Goal: Navigation & Orientation: Find specific page/section

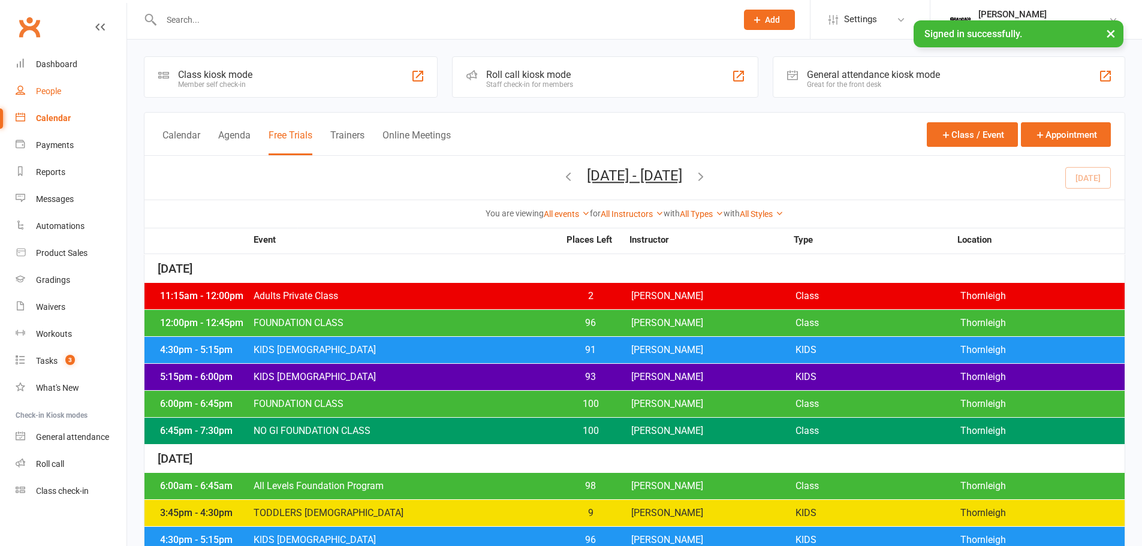
click at [65, 82] on link "People" at bounding box center [71, 91] width 111 height 27
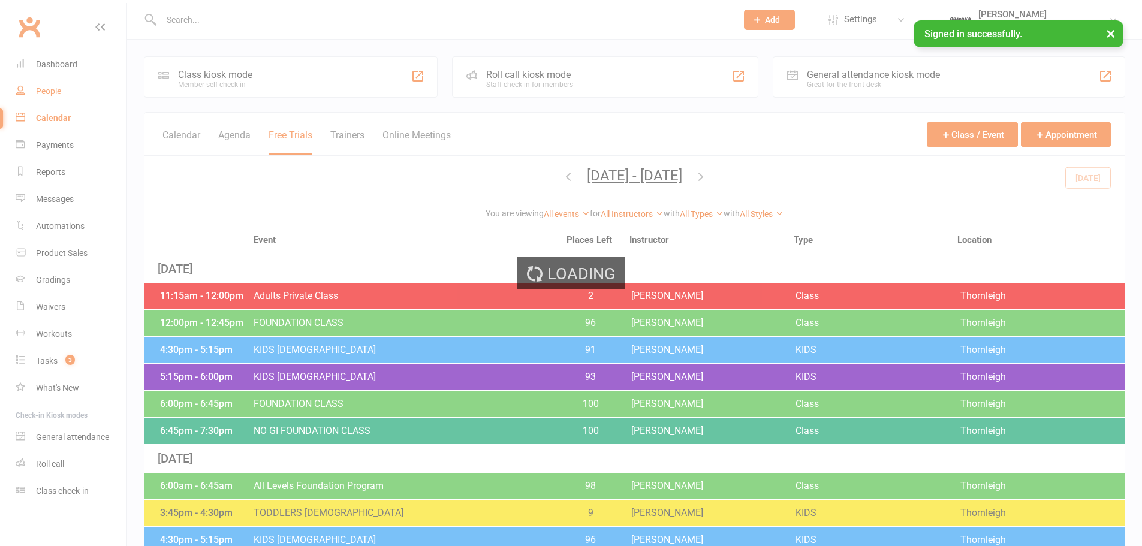
select select "100"
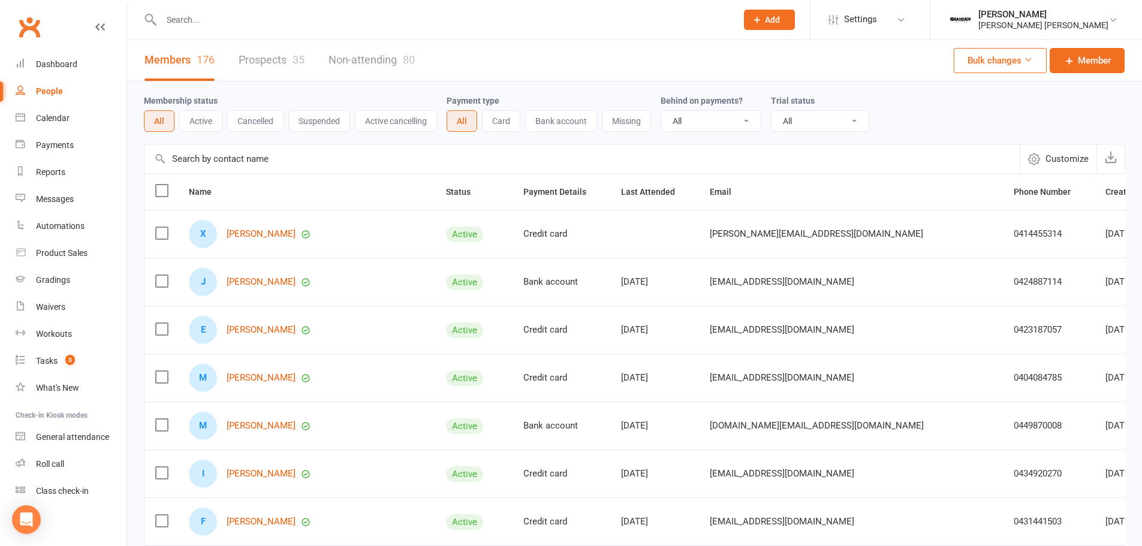
click at [441, 153] on input "text" at bounding box center [581, 158] width 875 height 29
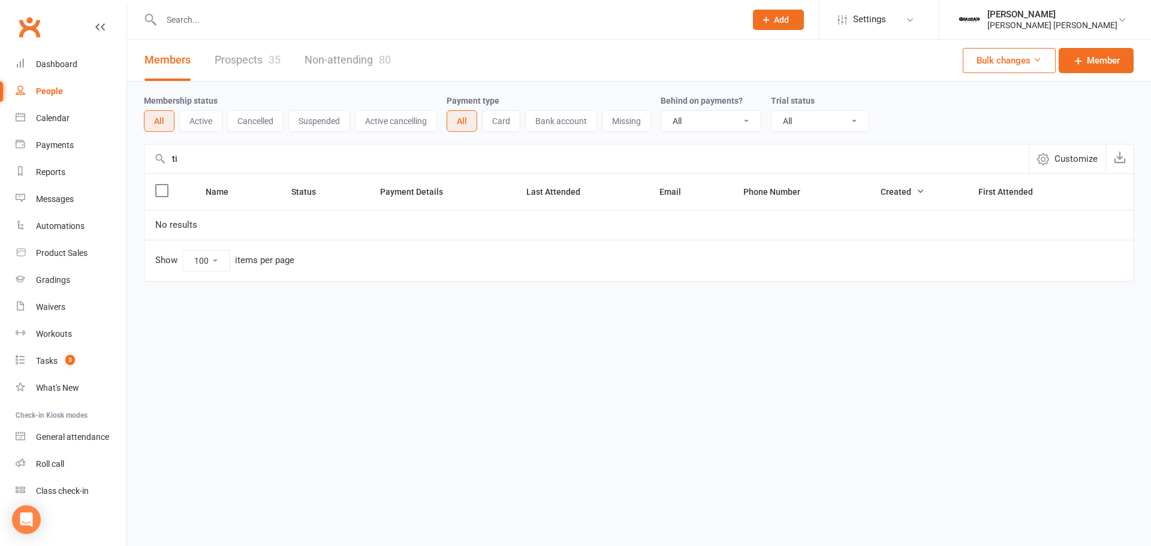
type input "t"
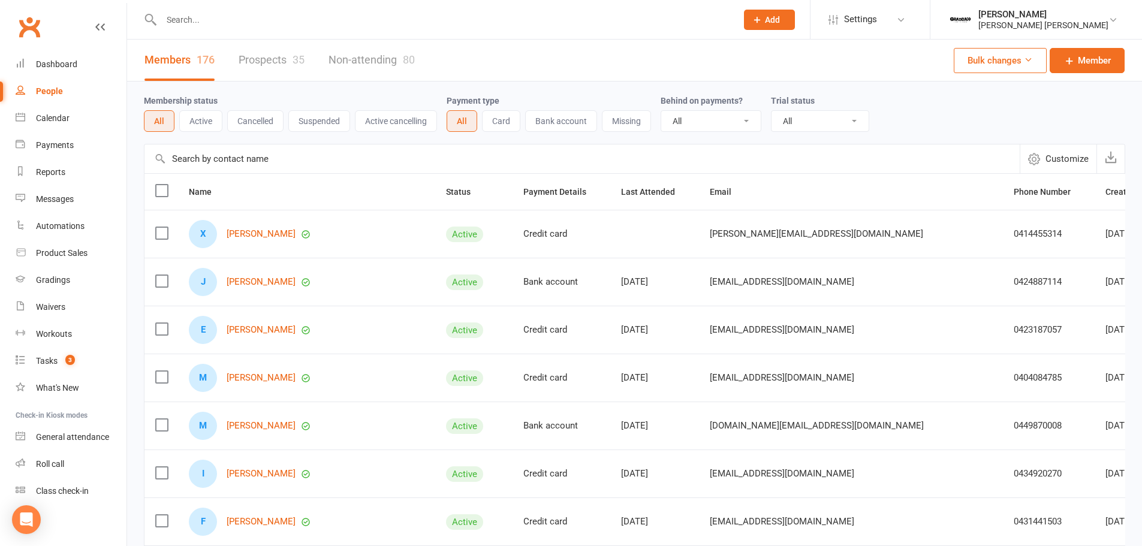
click at [913, 99] on div "Membership status All Active Cancelled Suspended Active cancelling Payment type…" at bounding box center [634, 113] width 981 height 38
click at [258, 153] on input "text" at bounding box center [581, 158] width 875 height 29
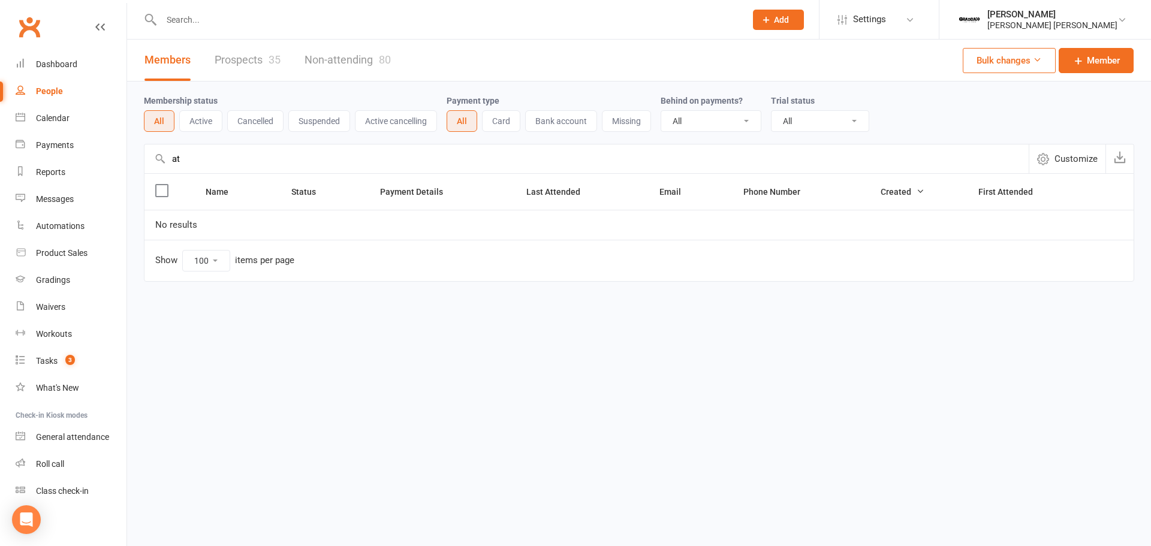
type input "a"
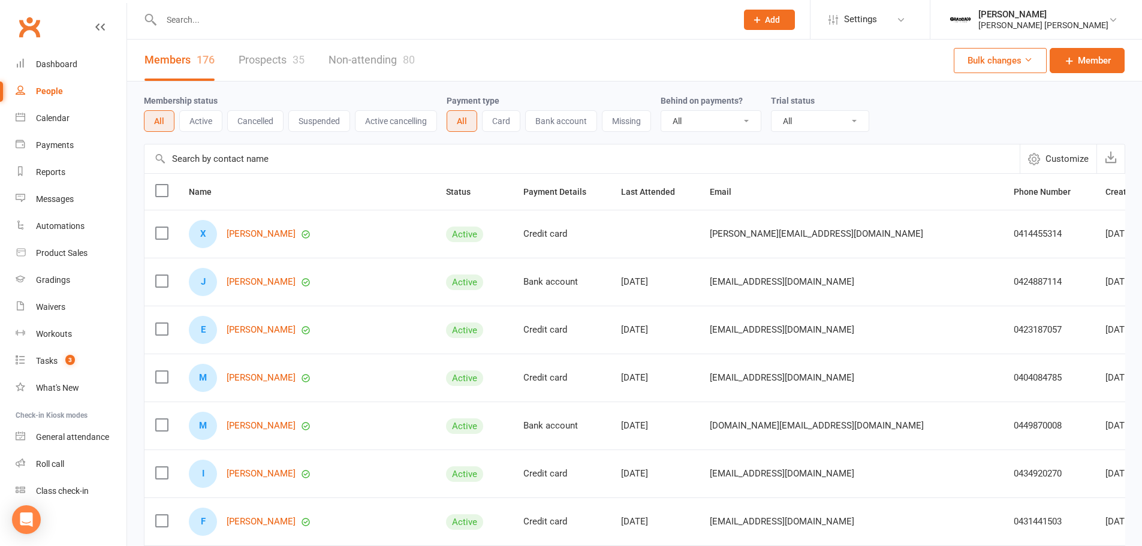
drag, startPoint x: 940, startPoint y: 116, endPoint x: 928, endPoint y: 117, distance: 11.5
click at [930, 116] on div "Membership status All Active Cancelled Suspended Active cancelling Payment type…" at bounding box center [634, 113] width 981 height 38
click at [626, 161] on input "text" at bounding box center [581, 158] width 875 height 29
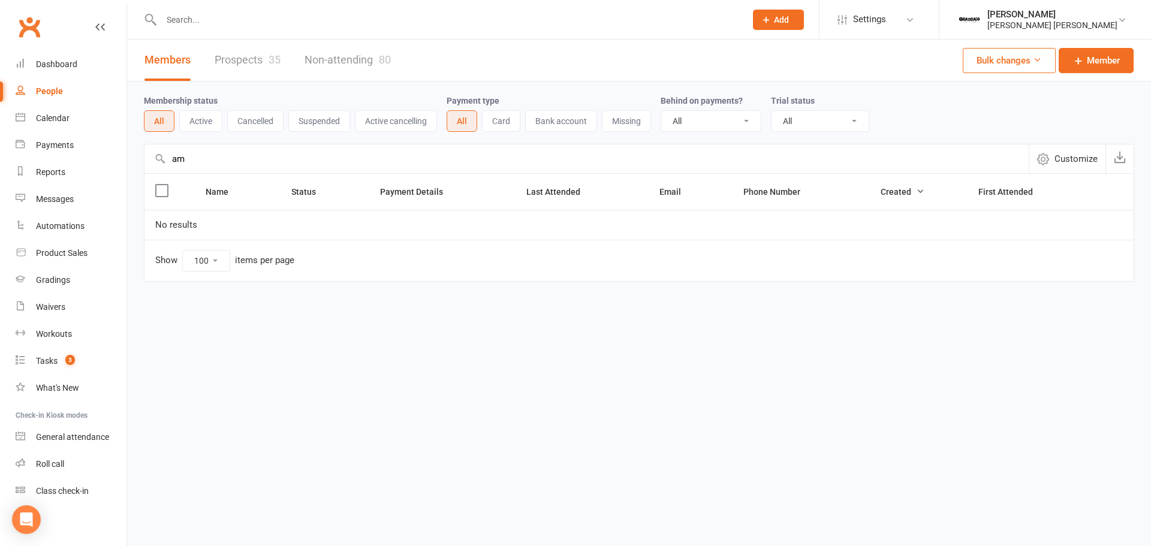
type input "a"
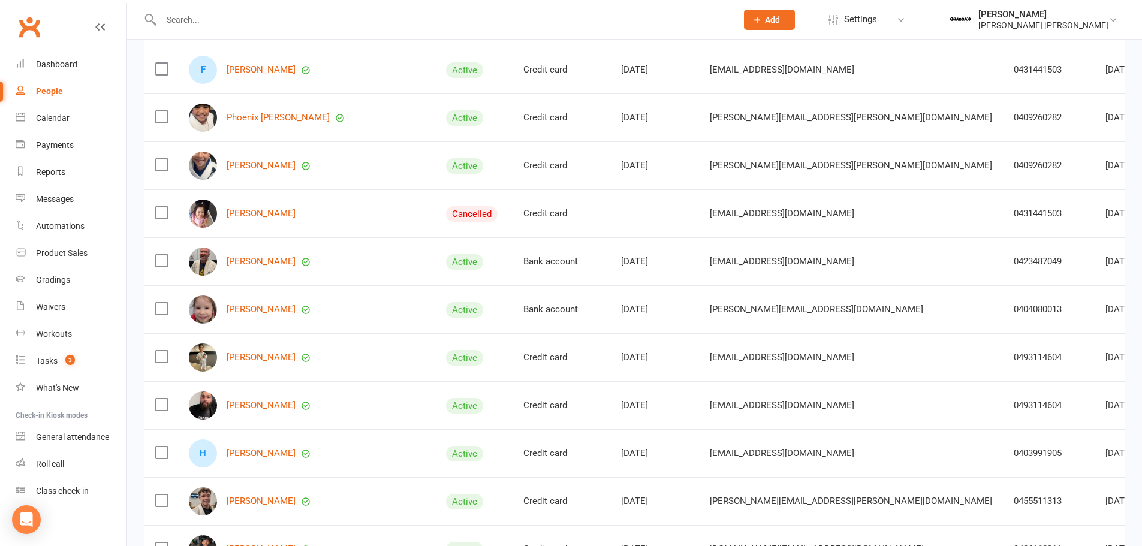
scroll to position [479, 0]
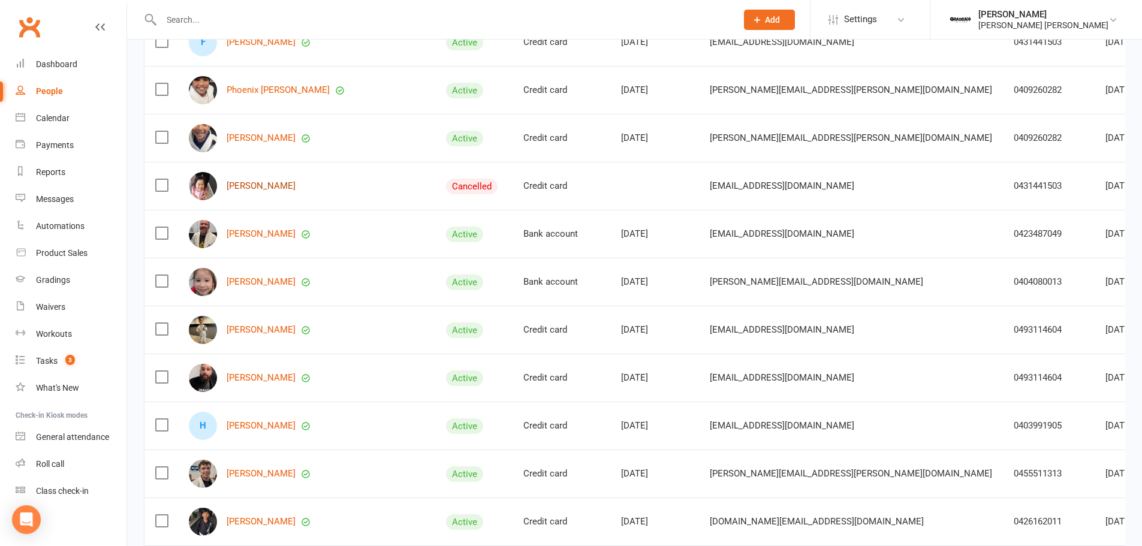
click at [251, 188] on link "[PERSON_NAME]" at bounding box center [261, 186] width 69 height 10
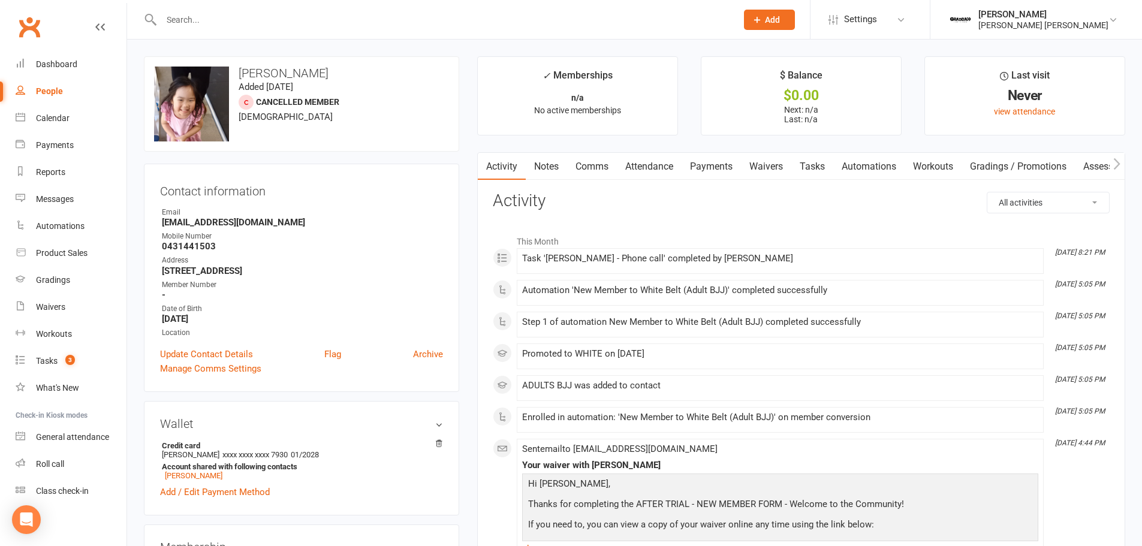
select select "100"
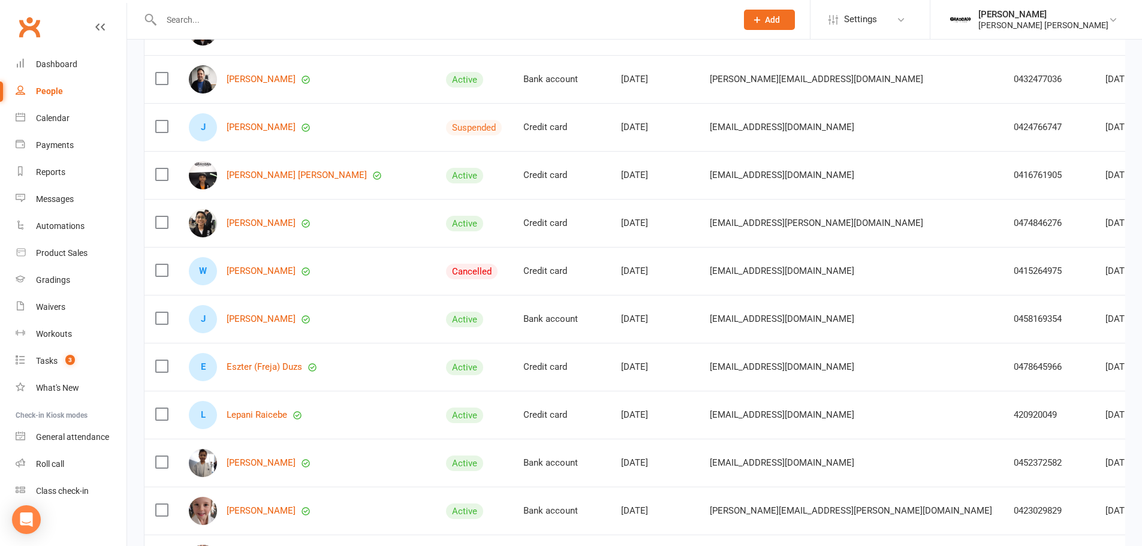
scroll to position [2697, 0]
drag, startPoint x: 330, startPoint y: 224, endPoint x: 328, endPoint y: 237, distance: 13.8
drag, startPoint x: 328, startPoint y: 237, endPoint x: 257, endPoint y: 244, distance: 72.2
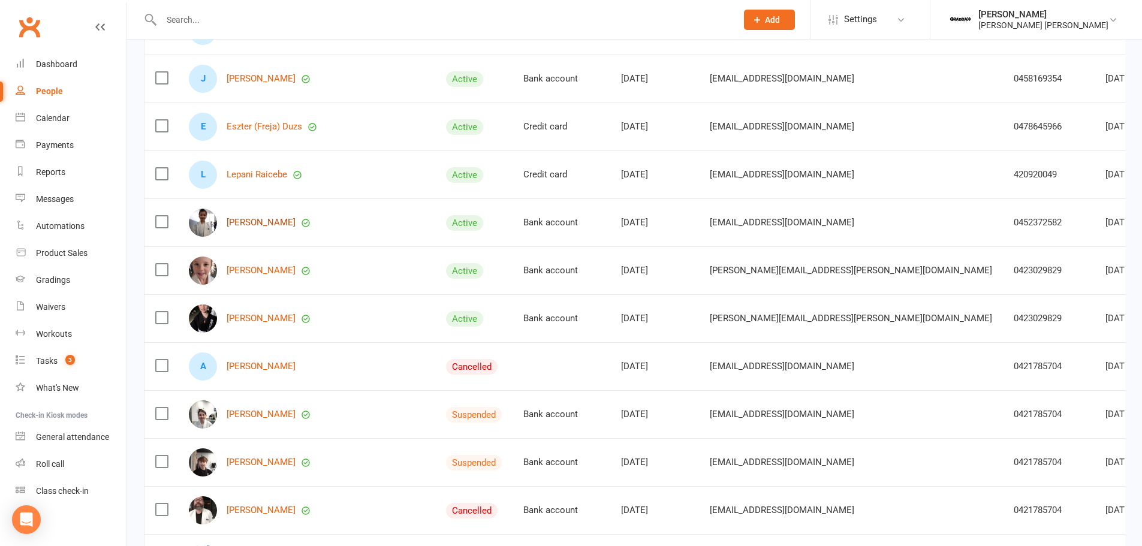
scroll to position [2937, 0]
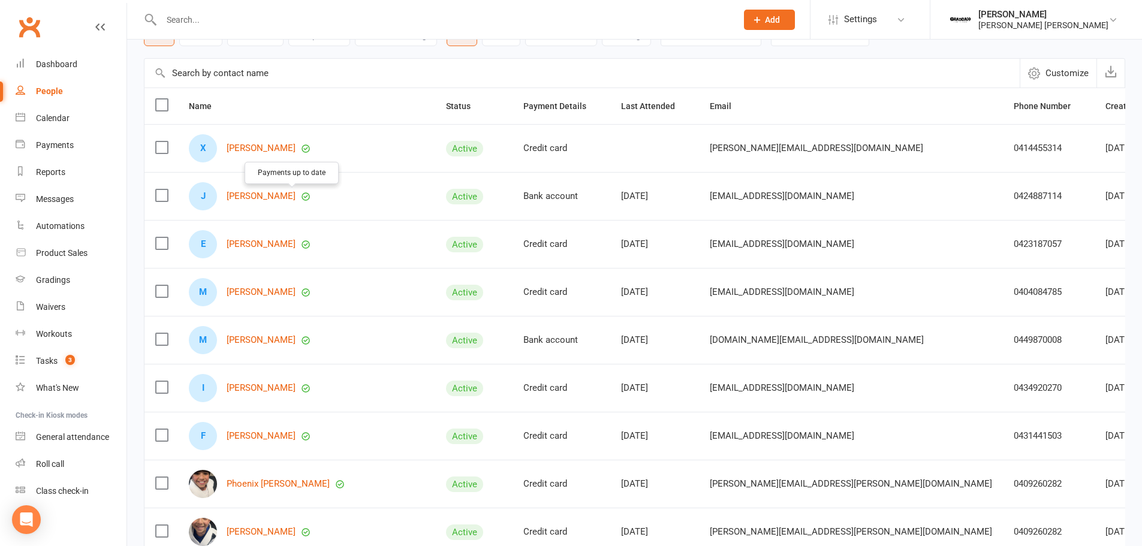
scroll to position [0, 0]
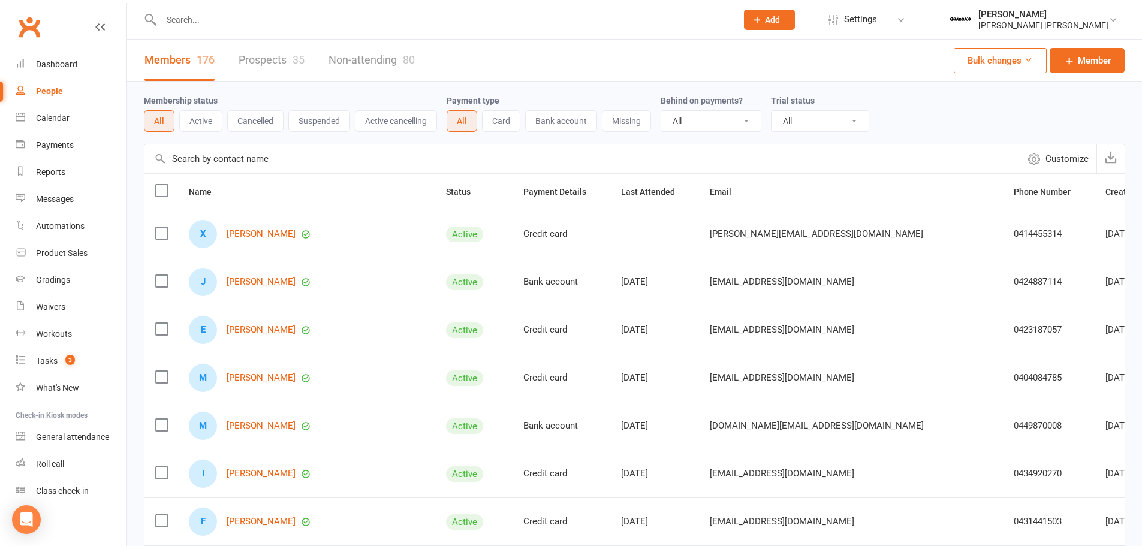
click at [235, 150] on input "text" at bounding box center [581, 158] width 875 height 29
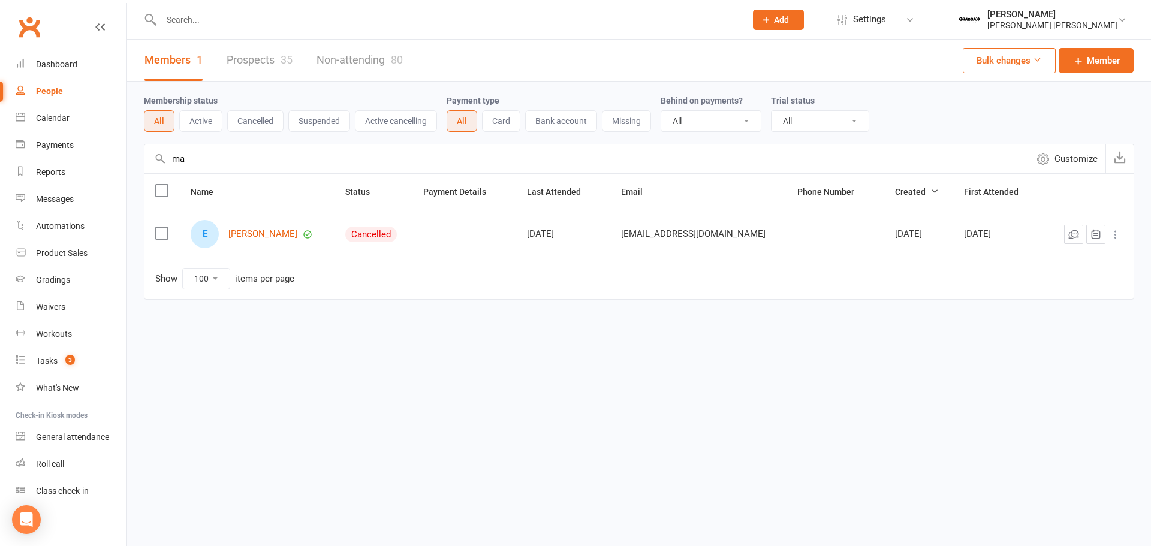
type input "m"
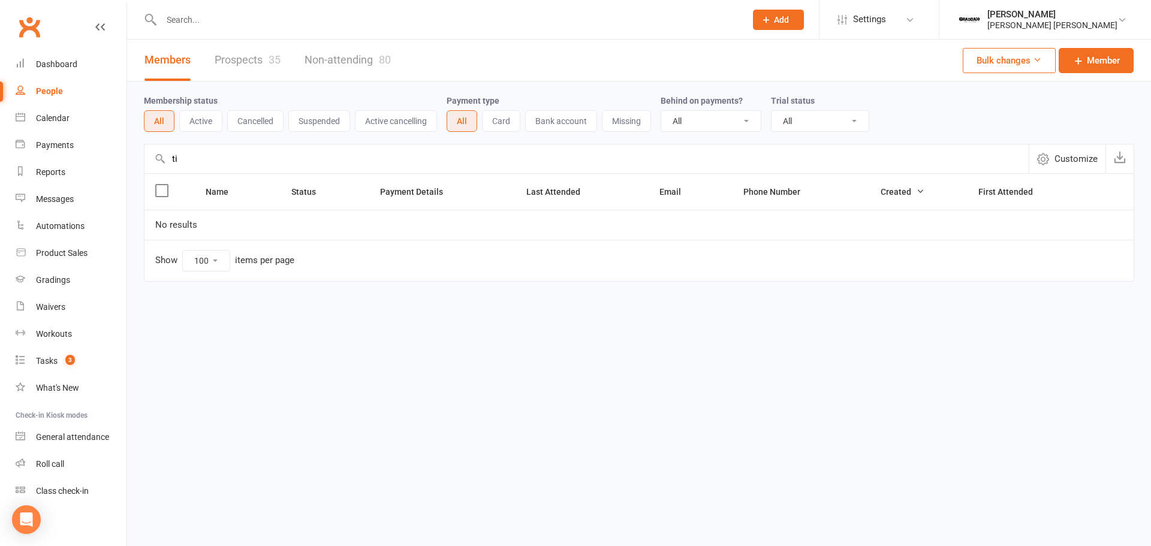
type input "t"
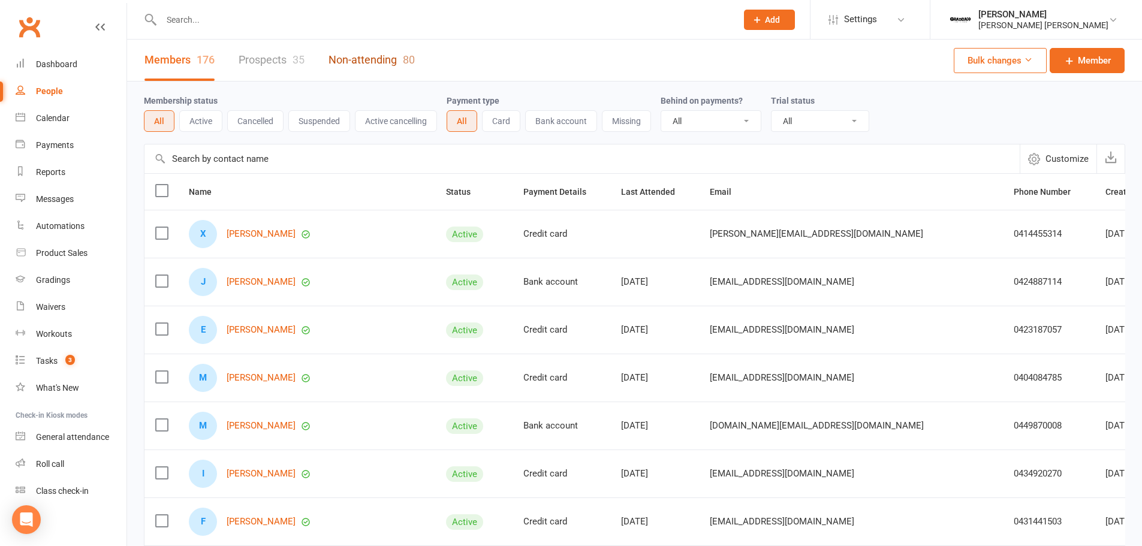
drag, startPoint x: 363, startPoint y: 63, endPoint x: 356, endPoint y: 65, distance: 7.4
click at [363, 63] on link "Non-attending 80" at bounding box center [371, 60] width 86 height 41
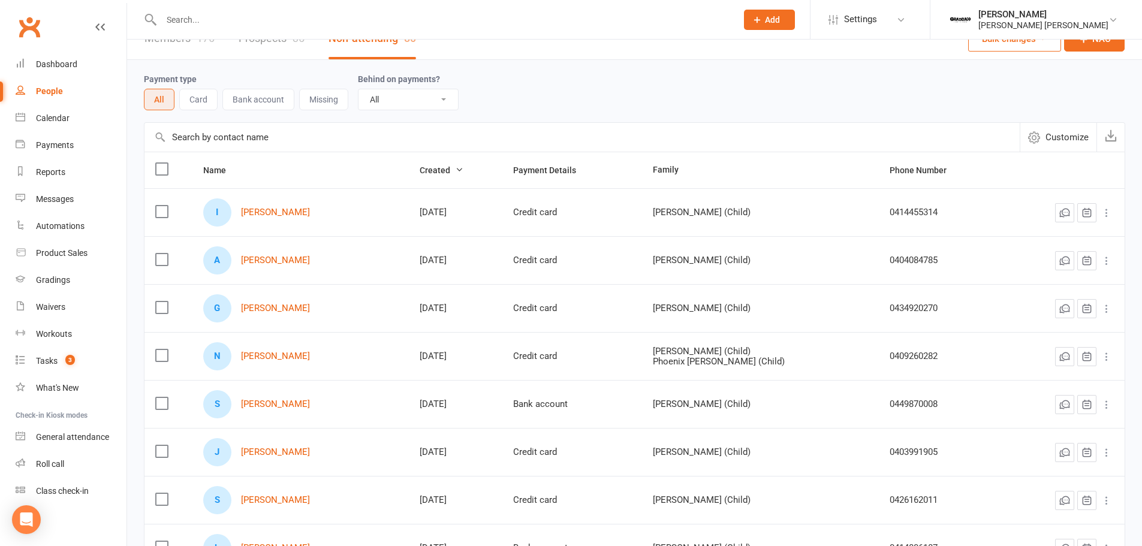
scroll to position [82, 0]
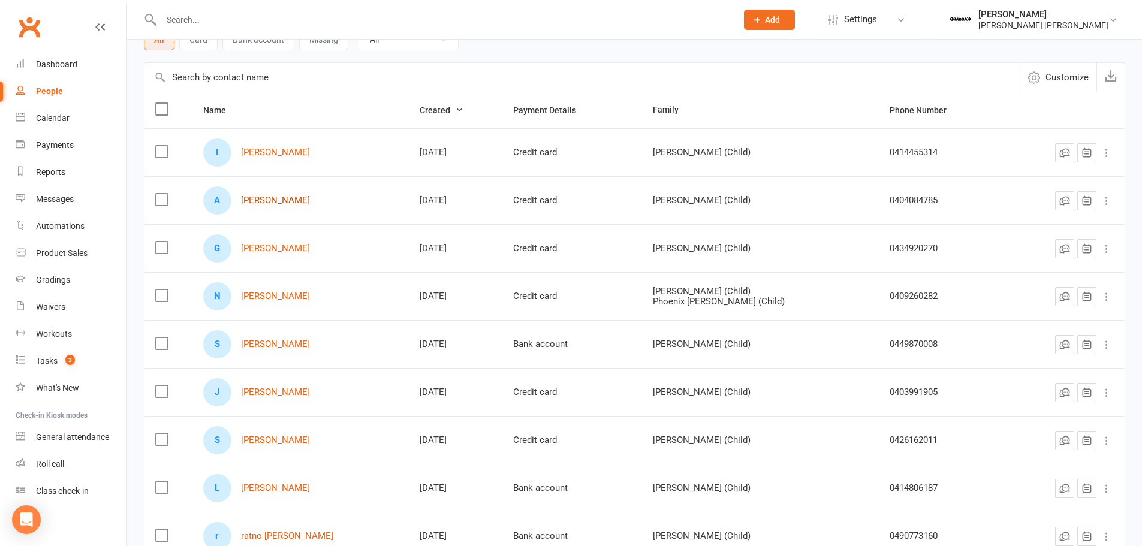
click at [255, 203] on link "[PERSON_NAME]" at bounding box center [275, 200] width 69 height 10
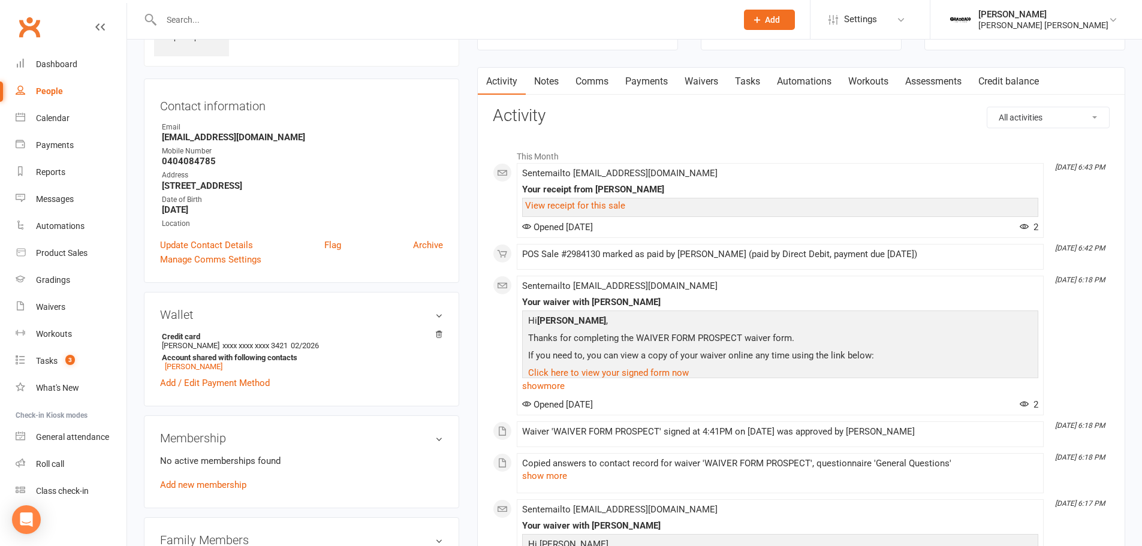
scroll to position [360, 0]
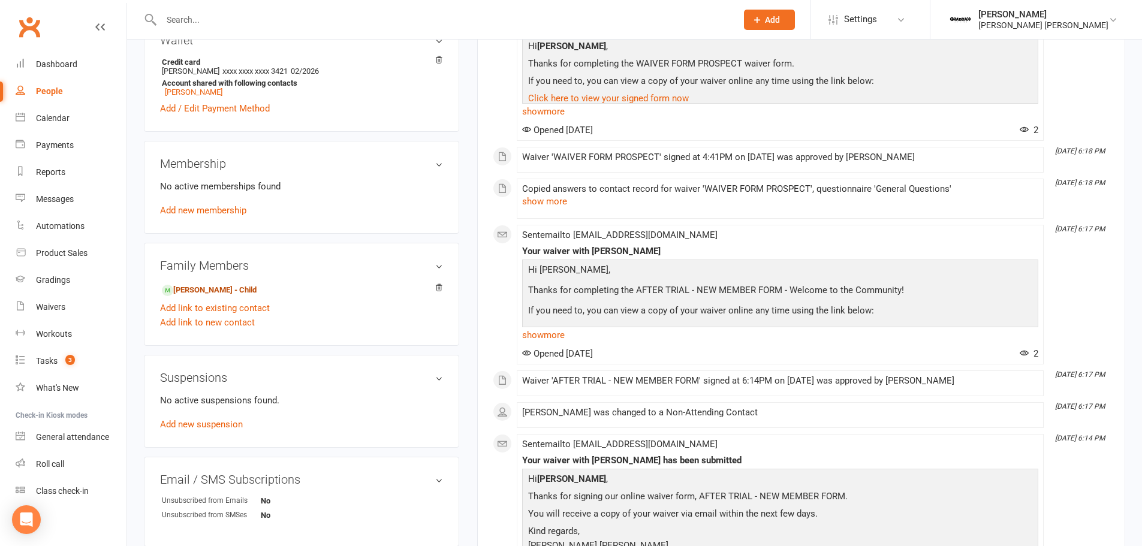
click at [211, 292] on link "[PERSON_NAME] - Child" at bounding box center [209, 290] width 95 height 13
